Goal: Check status: Check status

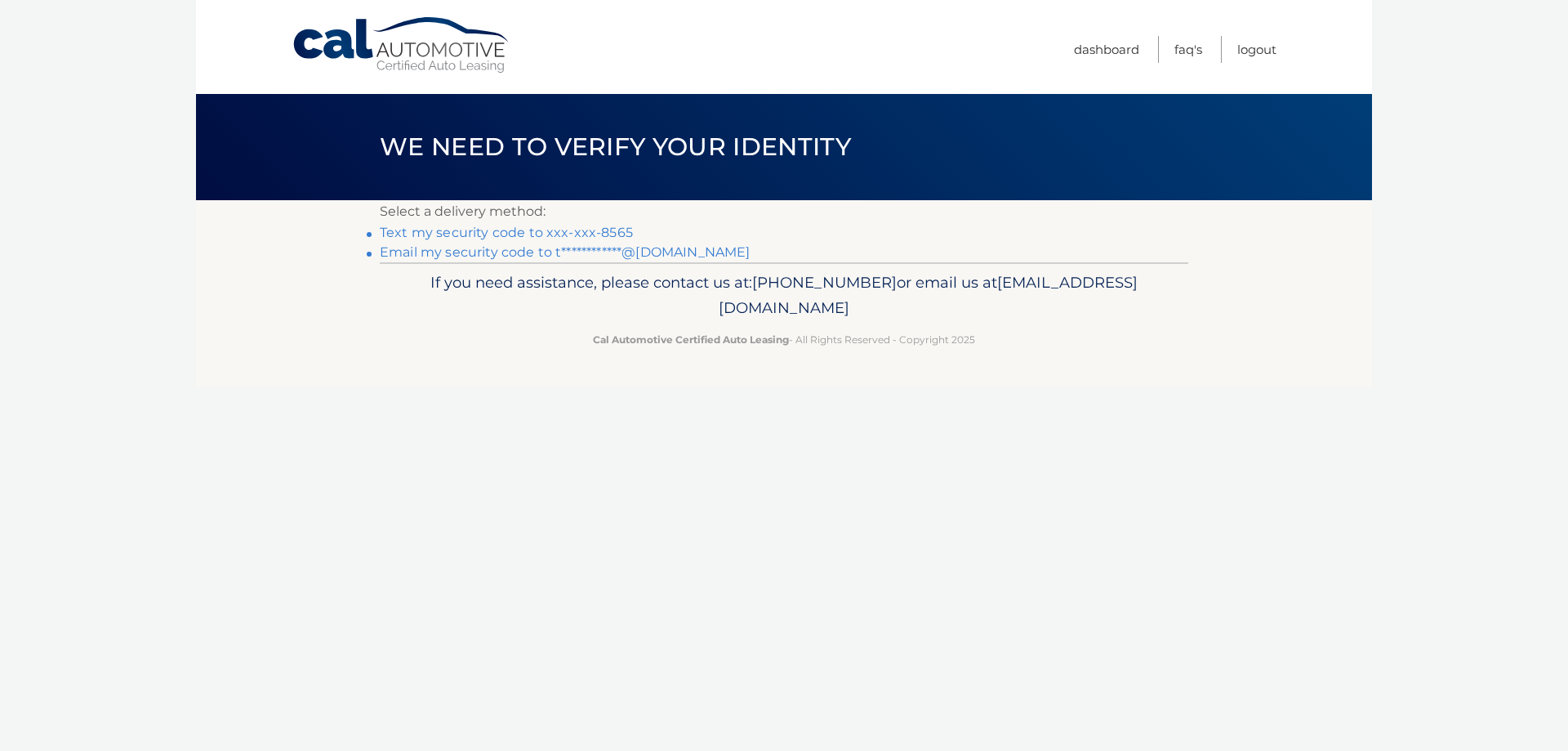
click at [497, 232] on link "Text my security code to xxx-xxx-8565" at bounding box center [506, 233] width 254 height 15
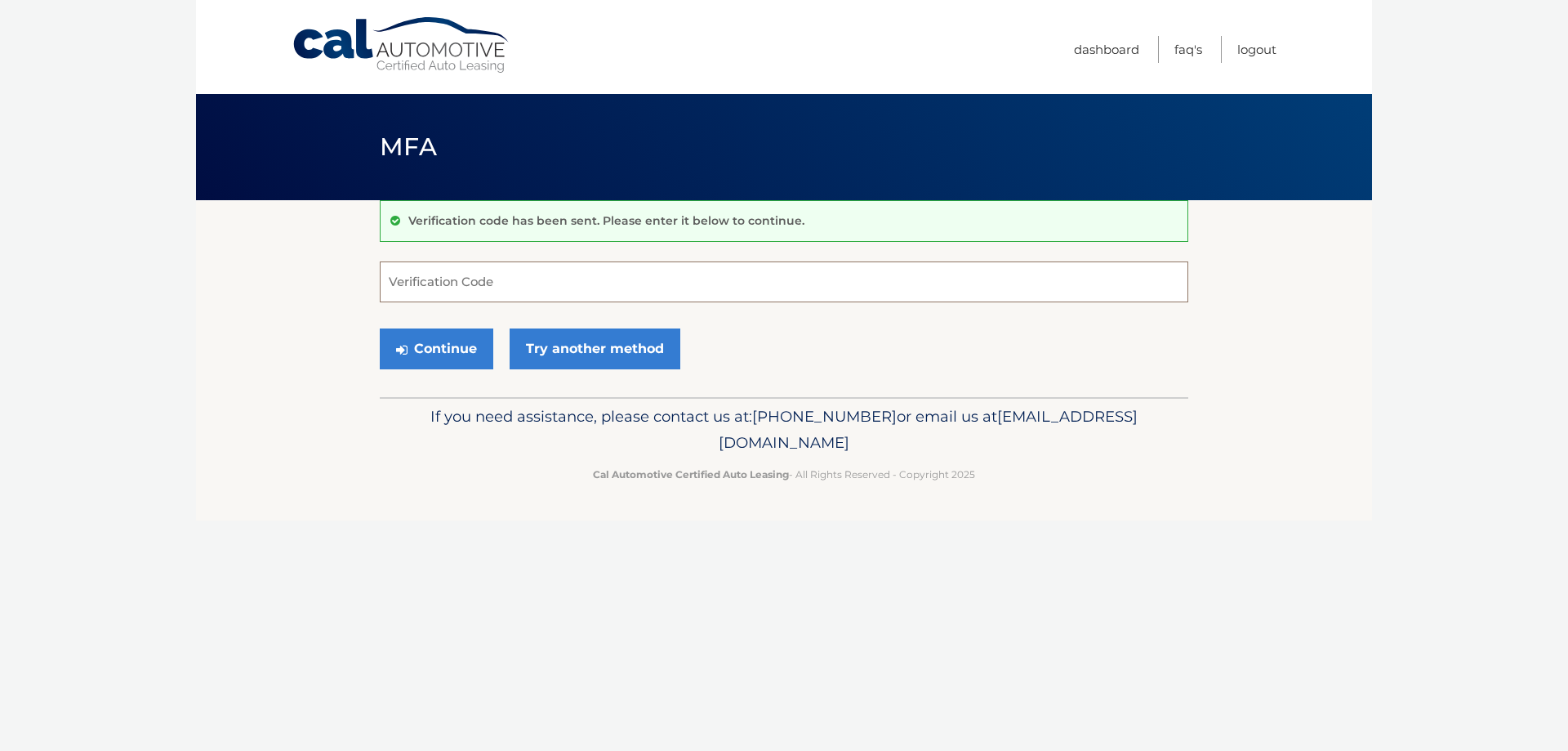
click at [522, 281] on input "Verification Code" at bounding box center [784, 282] width 808 height 41
type input "757879"
click at [438, 350] on button "Continue" at bounding box center [437, 349] width 114 height 41
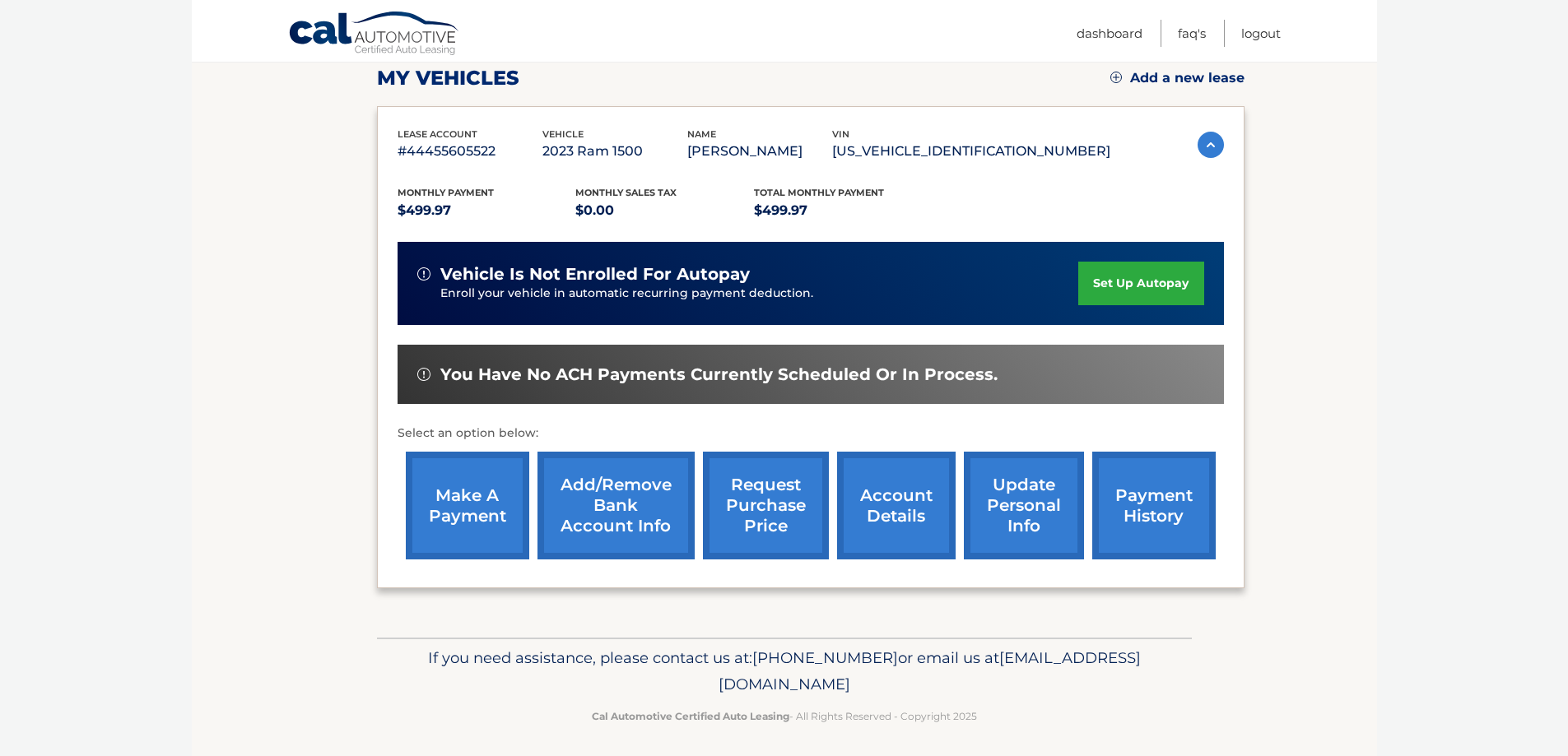
scroll to position [241, 0]
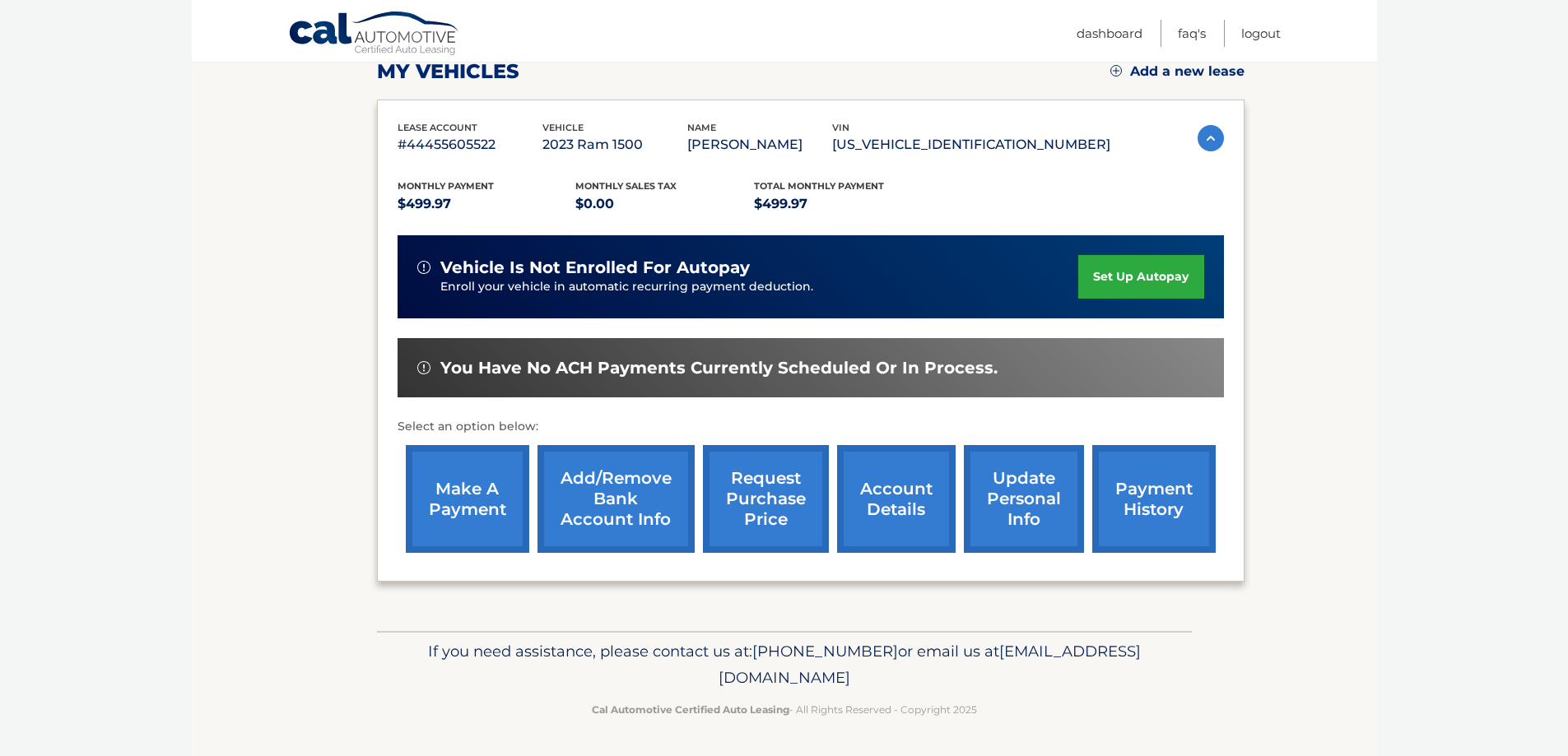
click at [1151, 495] on link "payment history" at bounding box center [1154, 499] width 123 height 108
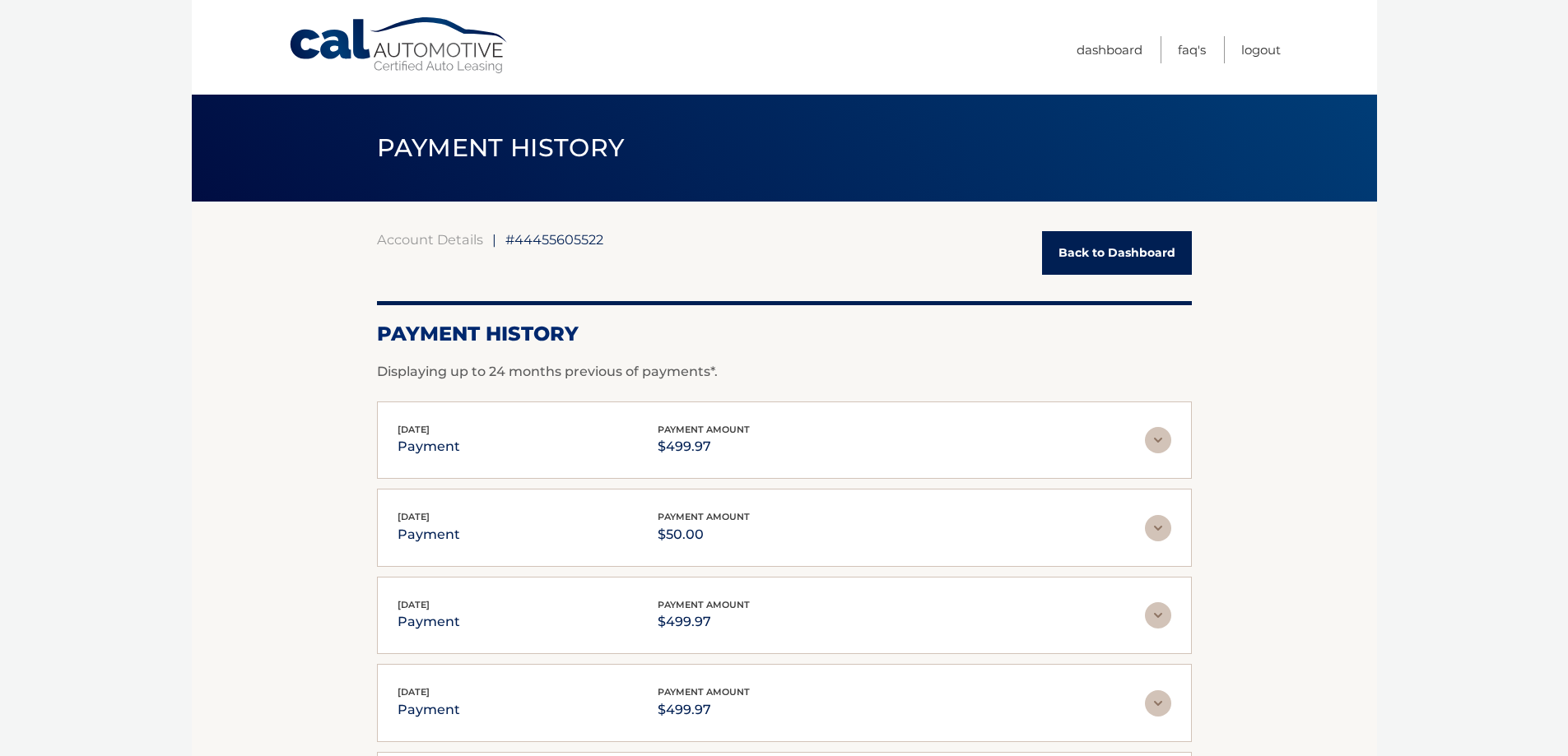
click at [1132, 249] on link "Back to Dashboard" at bounding box center [1116, 253] width 150 height 44
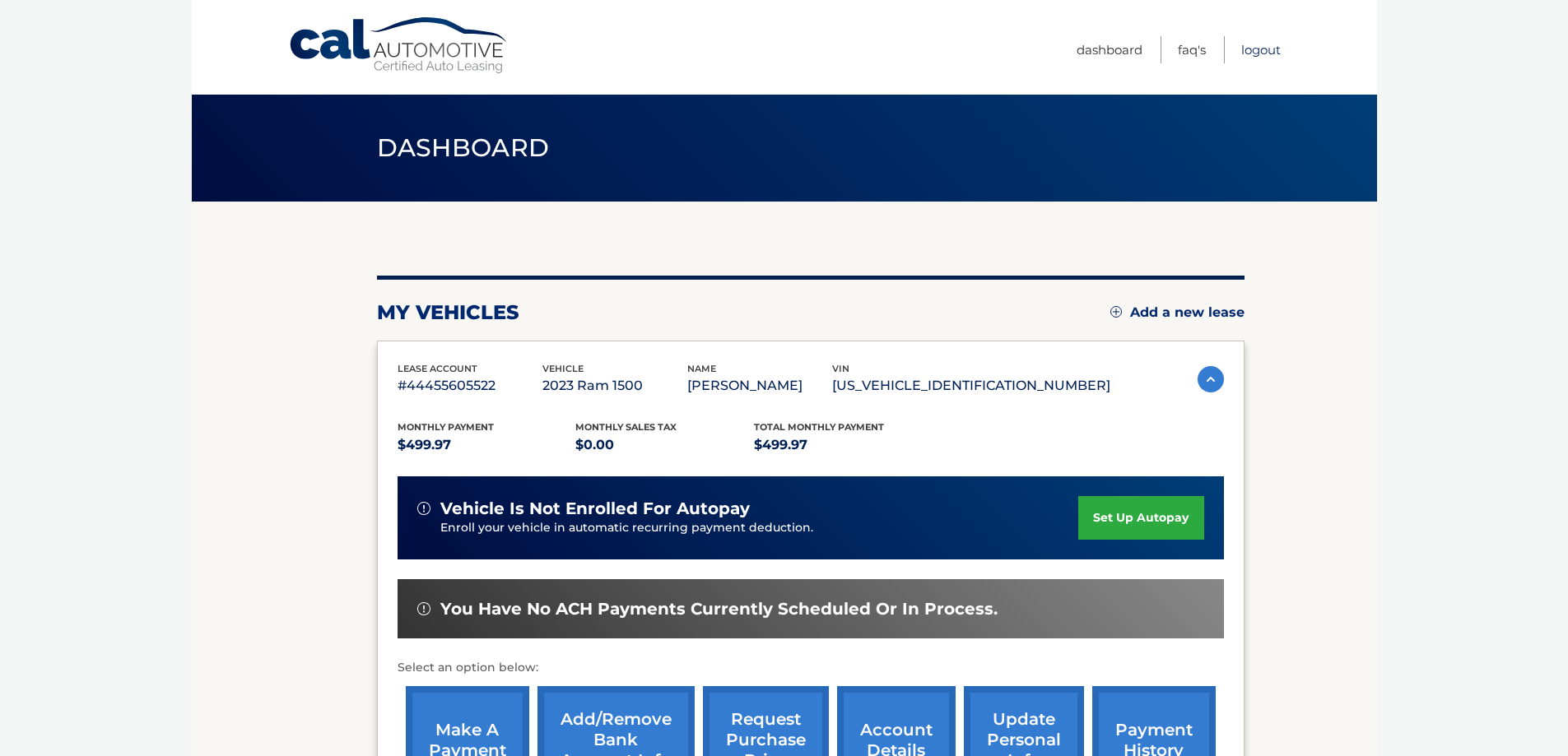
click at [1258, 53] on link "Logout" at bounding box center [1260, 50] width 39 height 27
